Goal: Navigation & Orientation: Find specific page/section

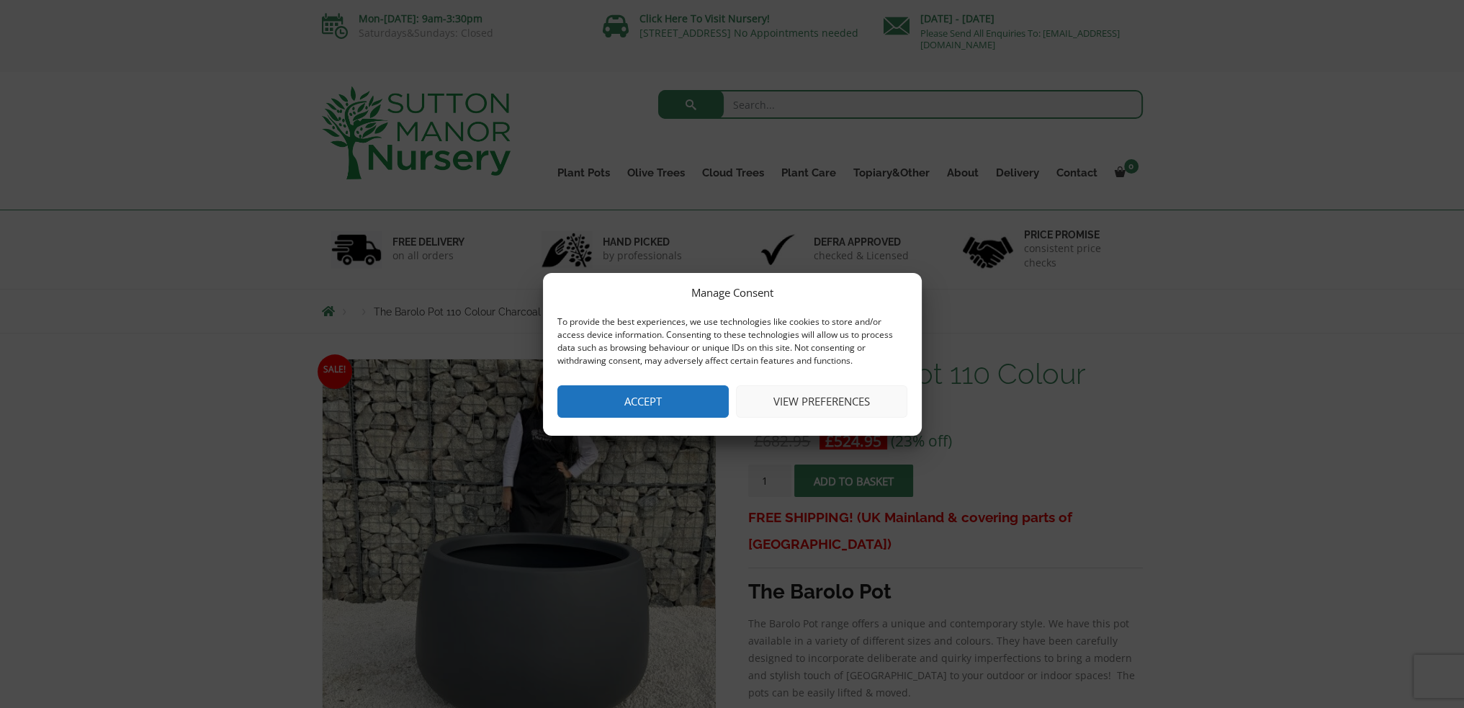
click at [686, 398] on button "Accept" at bounding box center [642, 401] width 171 height 32
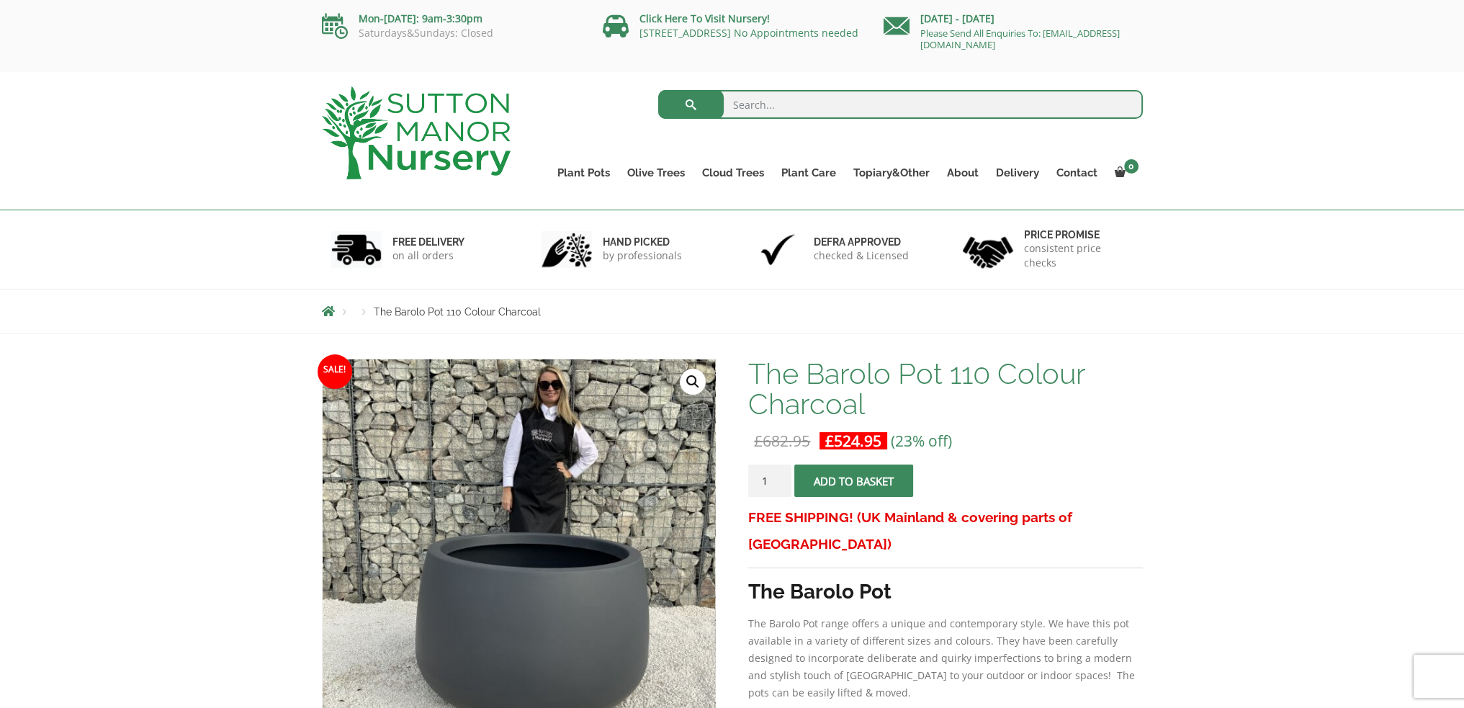
scroll to position [334, 0]
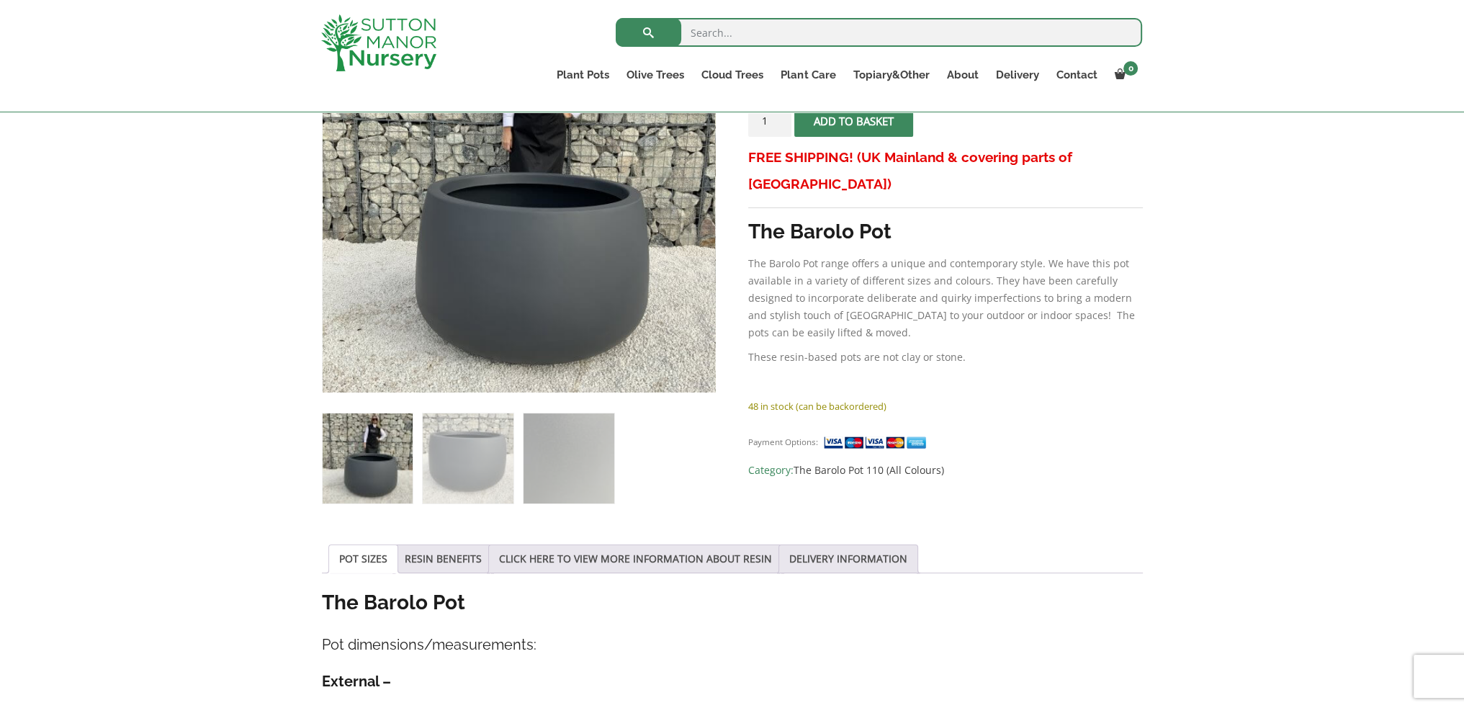
click at [514, 455] on ol at bounding box center [519, 449] width 394 height 112
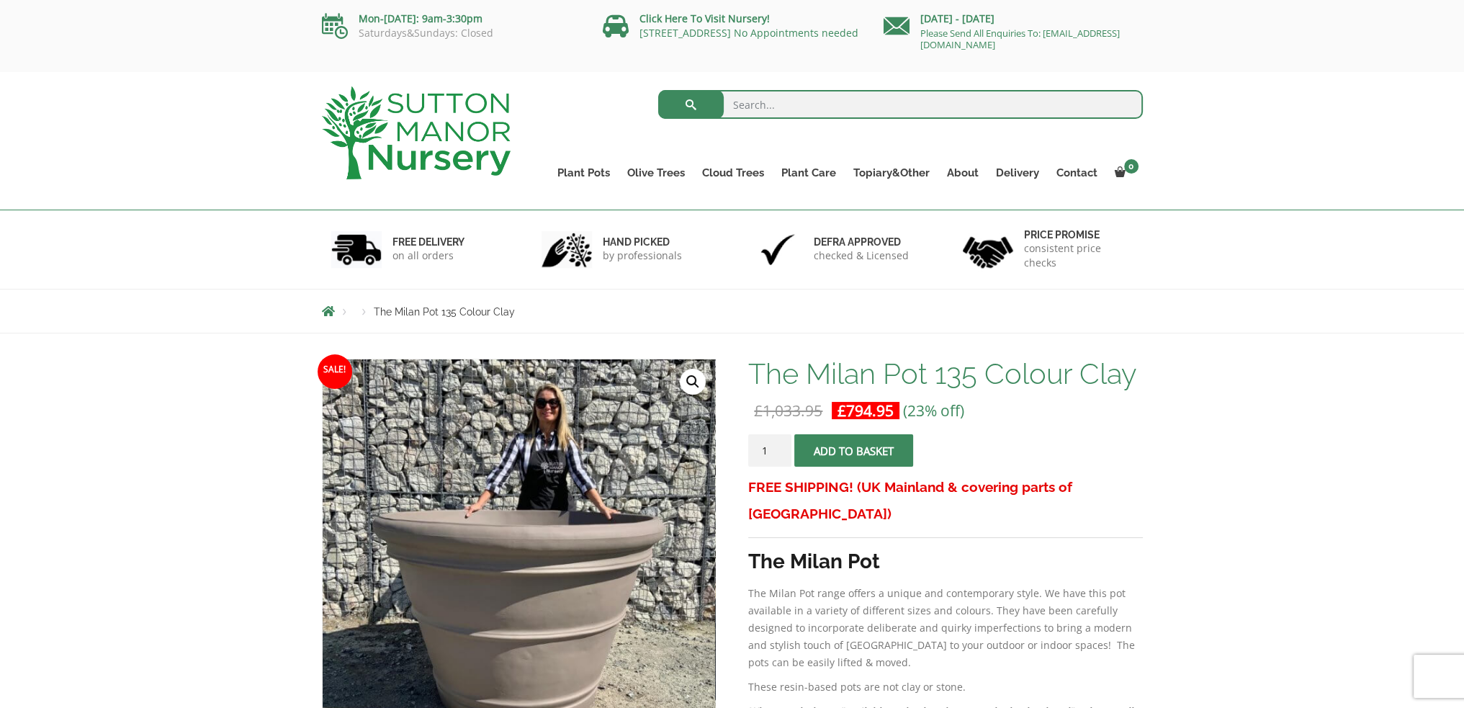
click at [363, 312] on li "Products" at bounding box center [363, 312] width 19 height 9
click at [364, 312] on li "Products" at bounding box center [363, 312] width 19 height 9
click at [344, 315] on li "Breadcrumbs" at bounding box center [338, 311] width 32 height 12
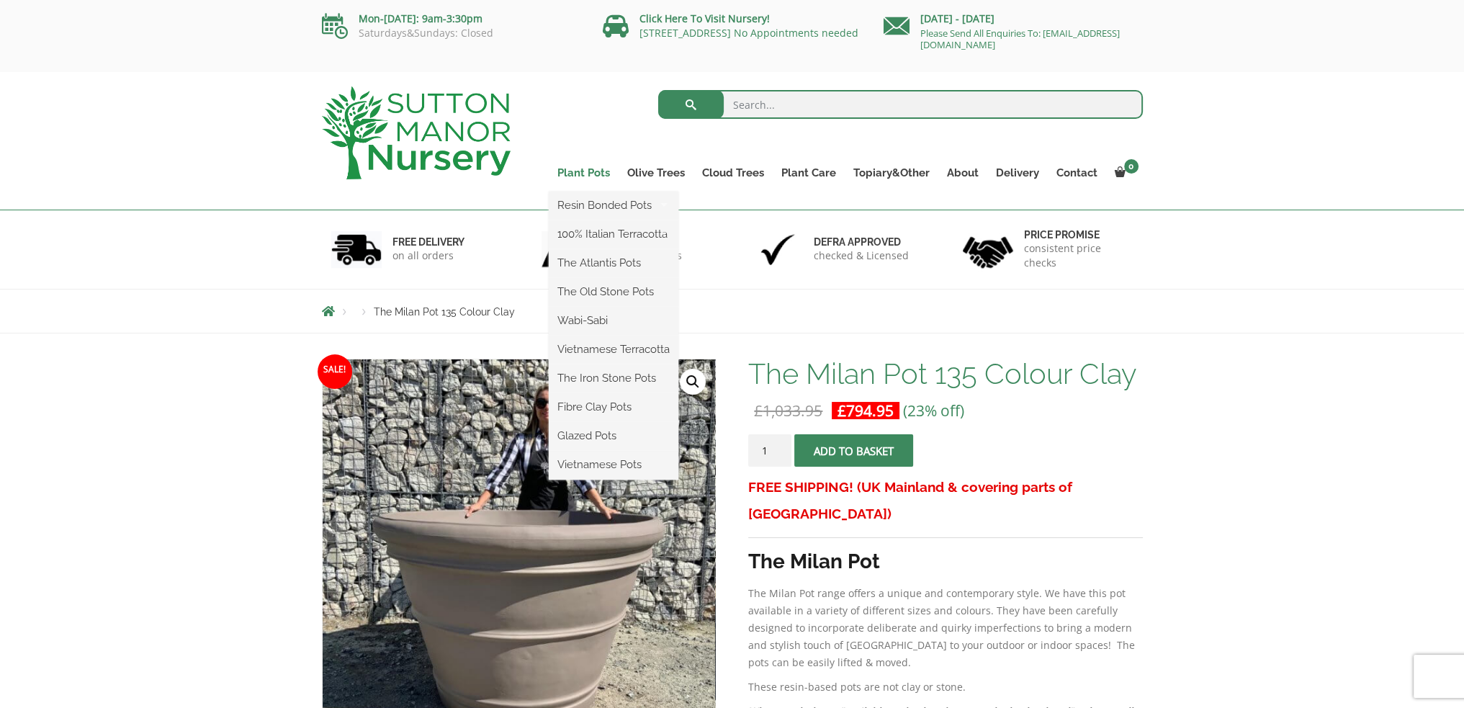
click at [581, 176] on link "Plant Pots" at bounding box center [584, 173] width 70 height 20
click at [584, 172] on link "Plant Pots" at bounding box center [584, 173] width 70 height 20
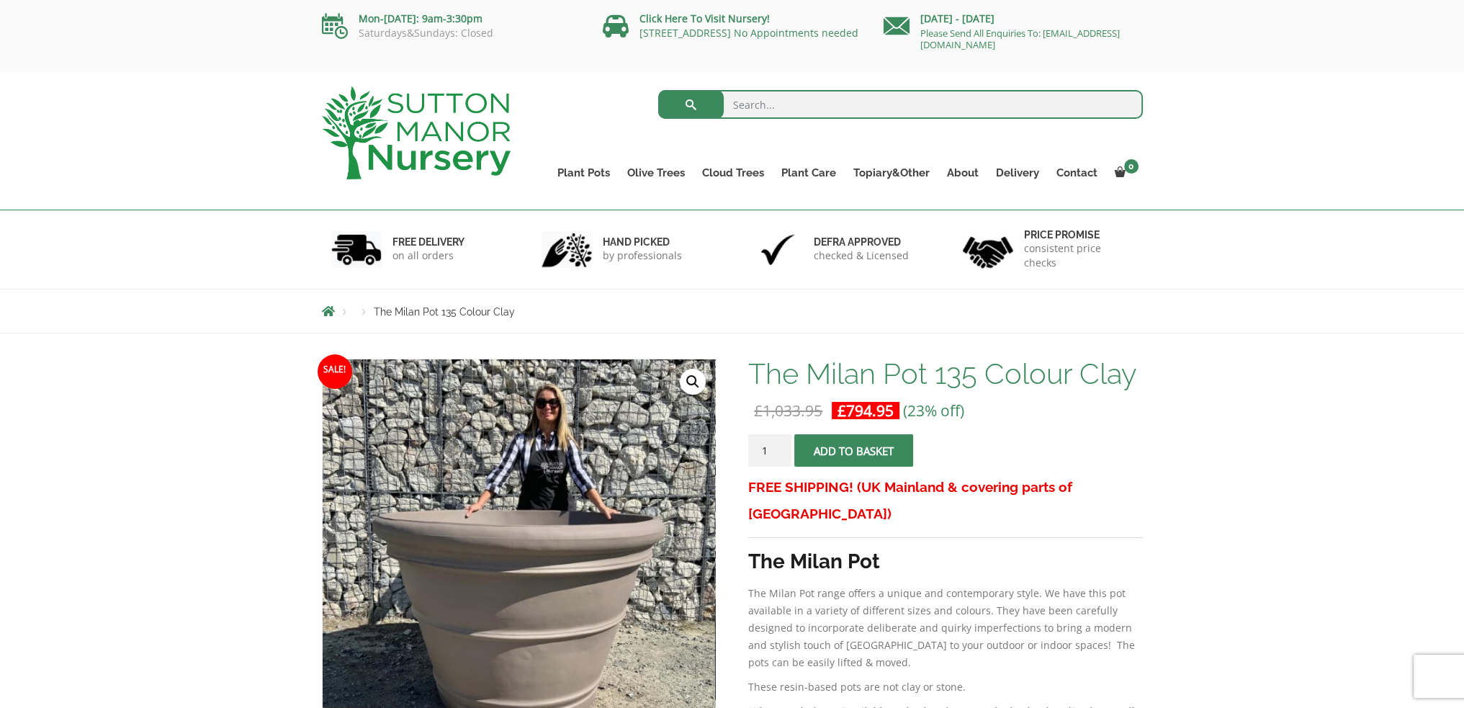
click at [452, 146] on img at bounding box center [416, 132] width 189 height 93
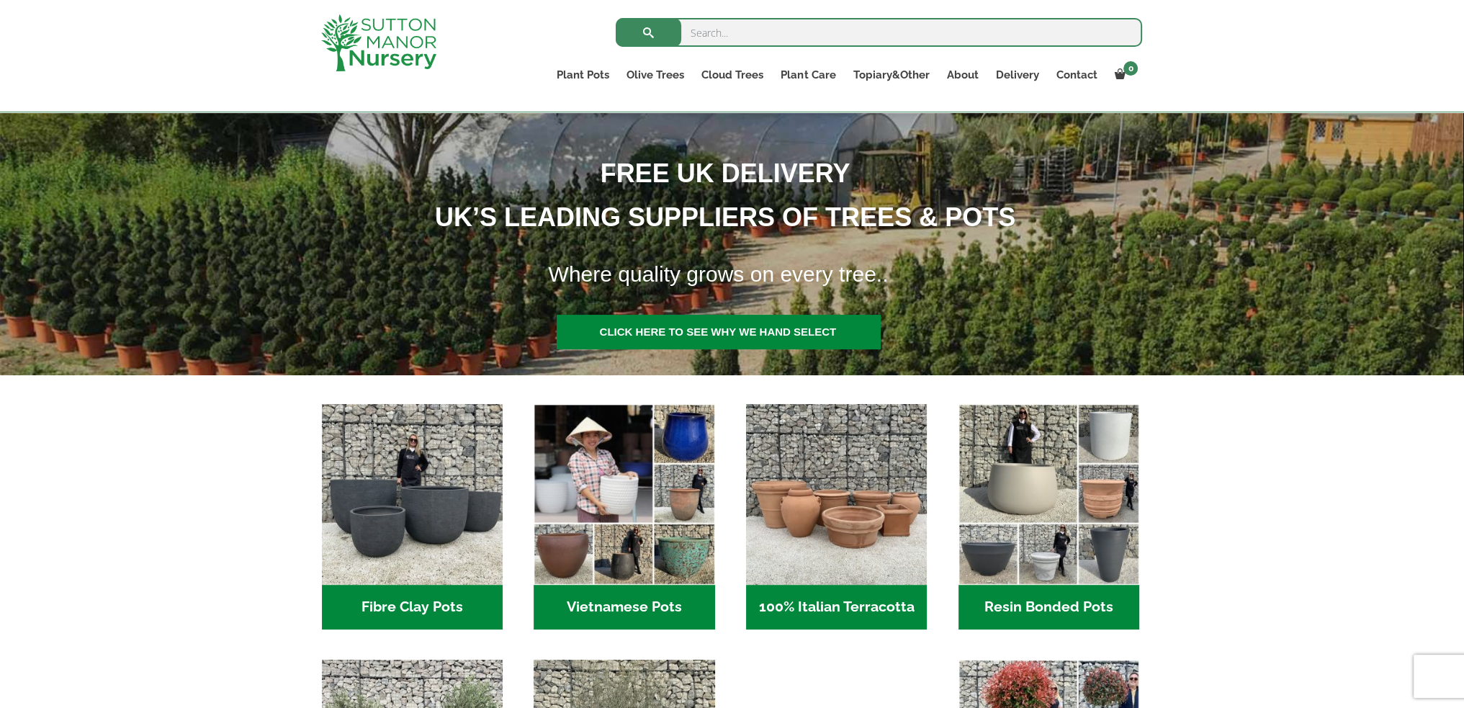
scroll to position [478, 0]
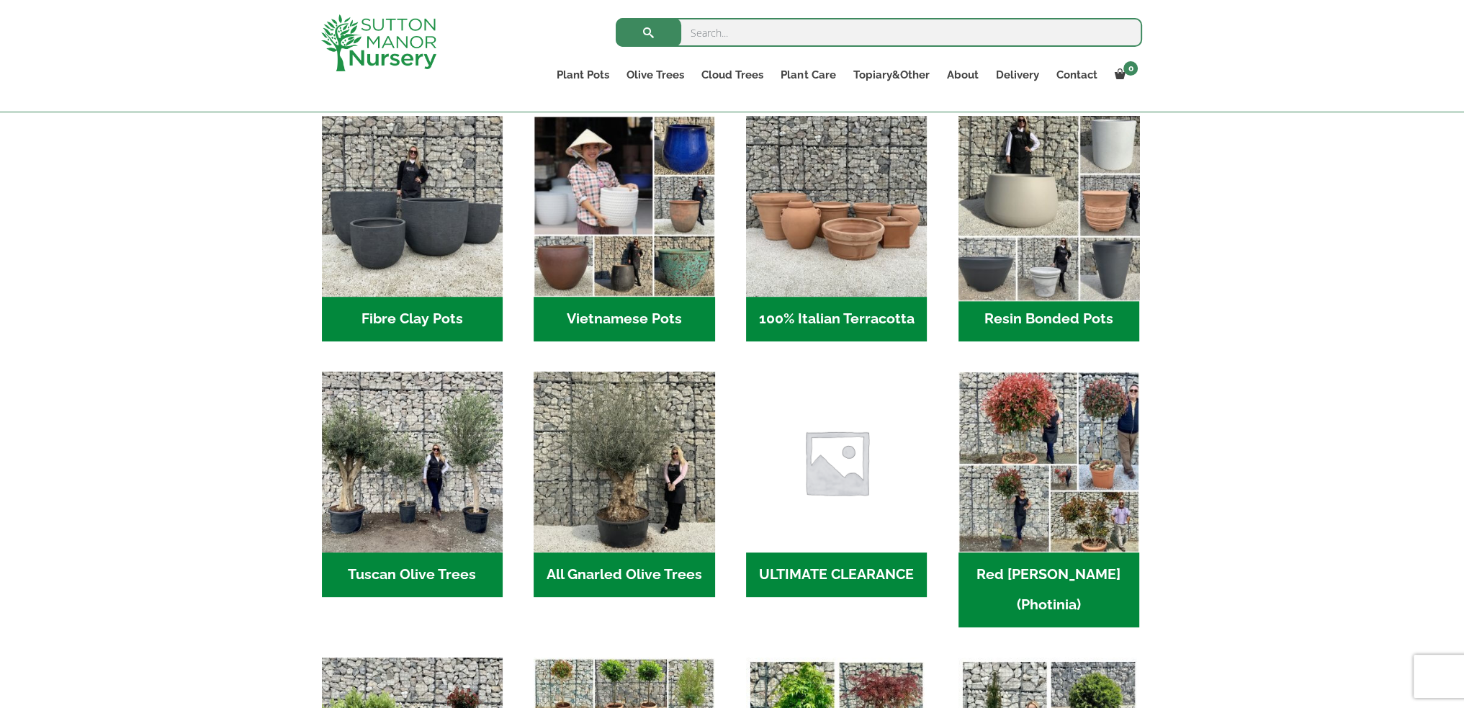
click at [1022, 199] on img "Visit product category Resin Bonded Pots" at bounding box center [1049, 207] width 190 height 190
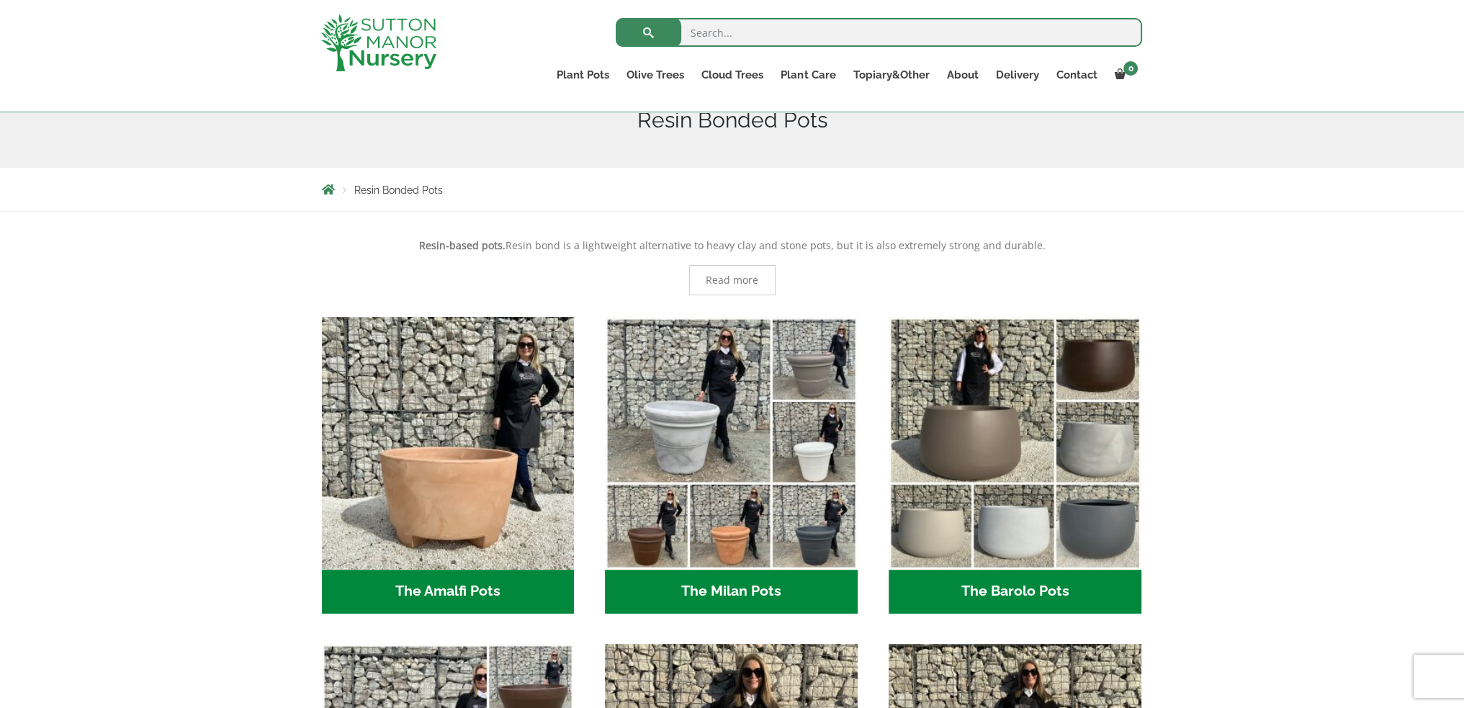
scroll to position [262, 0]
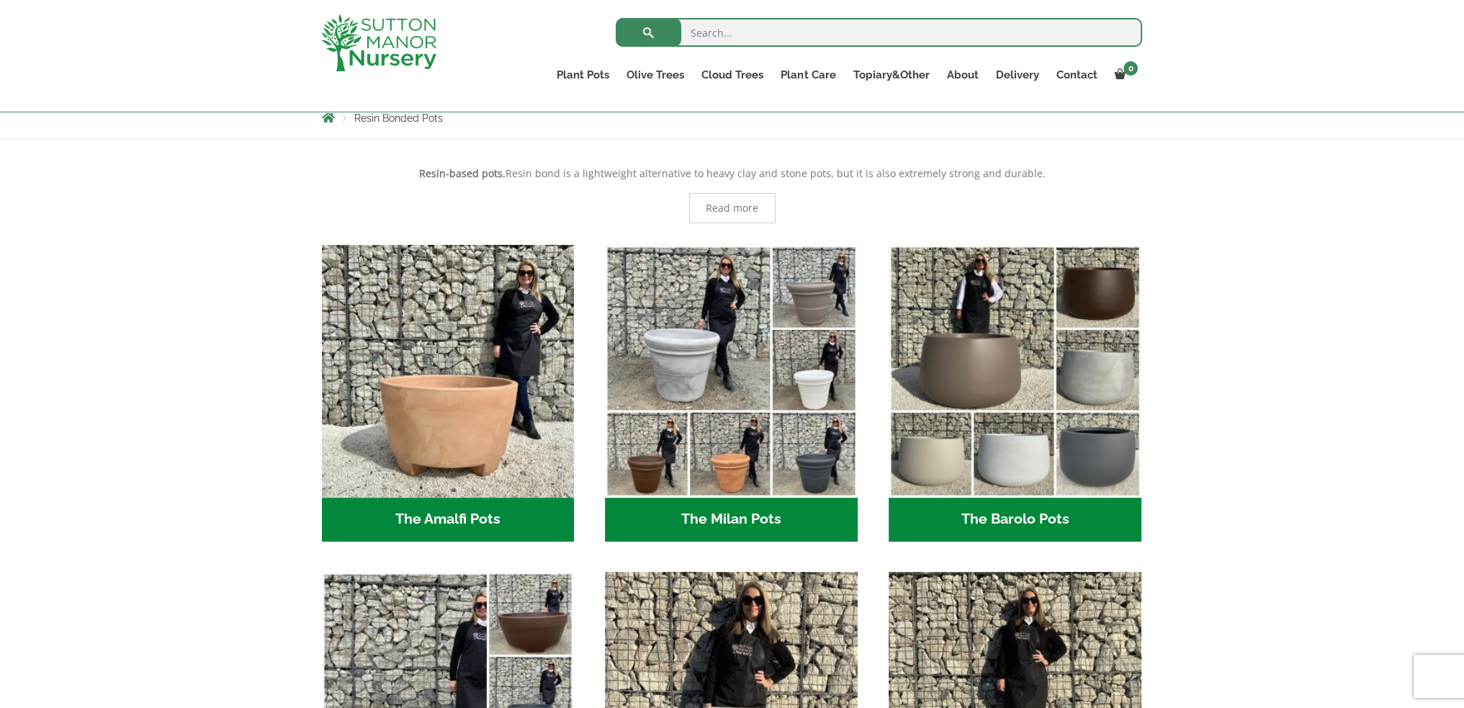
click at [1025, 512] on h2 "The Barolo Pots (36)" at bounding box center [1015, 520] width 253 height 45
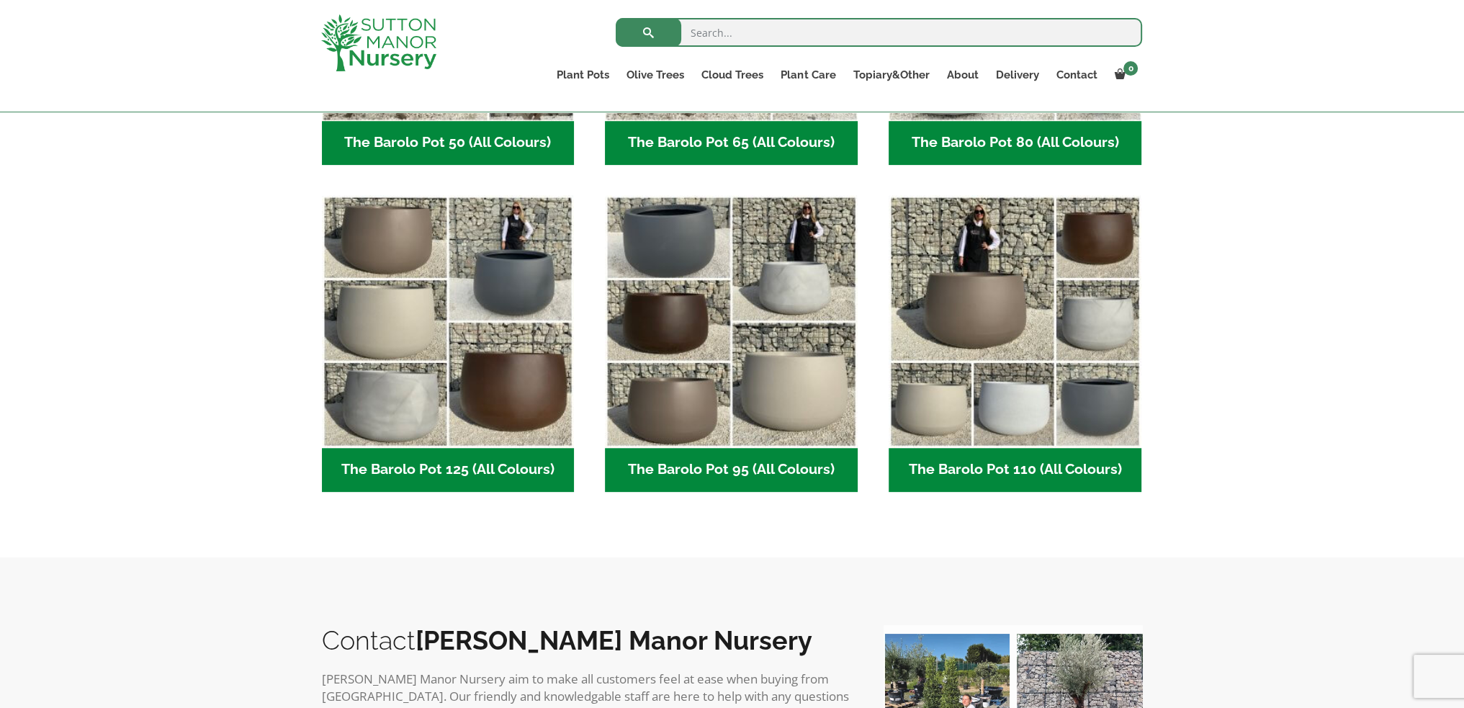
scroll to position [550, 0]
